Goal: Find specific page/section

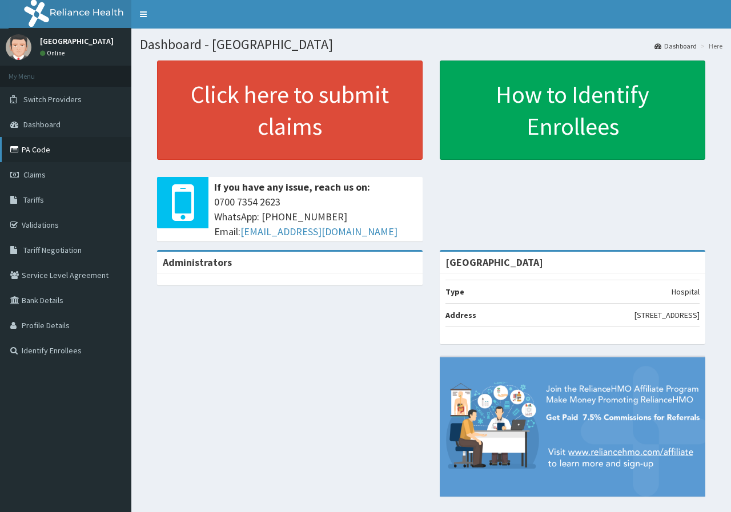
click at [35, 150] on link "PA Code" at bounding box center [65, 149] width 131 height 25
